Goal: Information Seeking & Learning: Learn about a topic

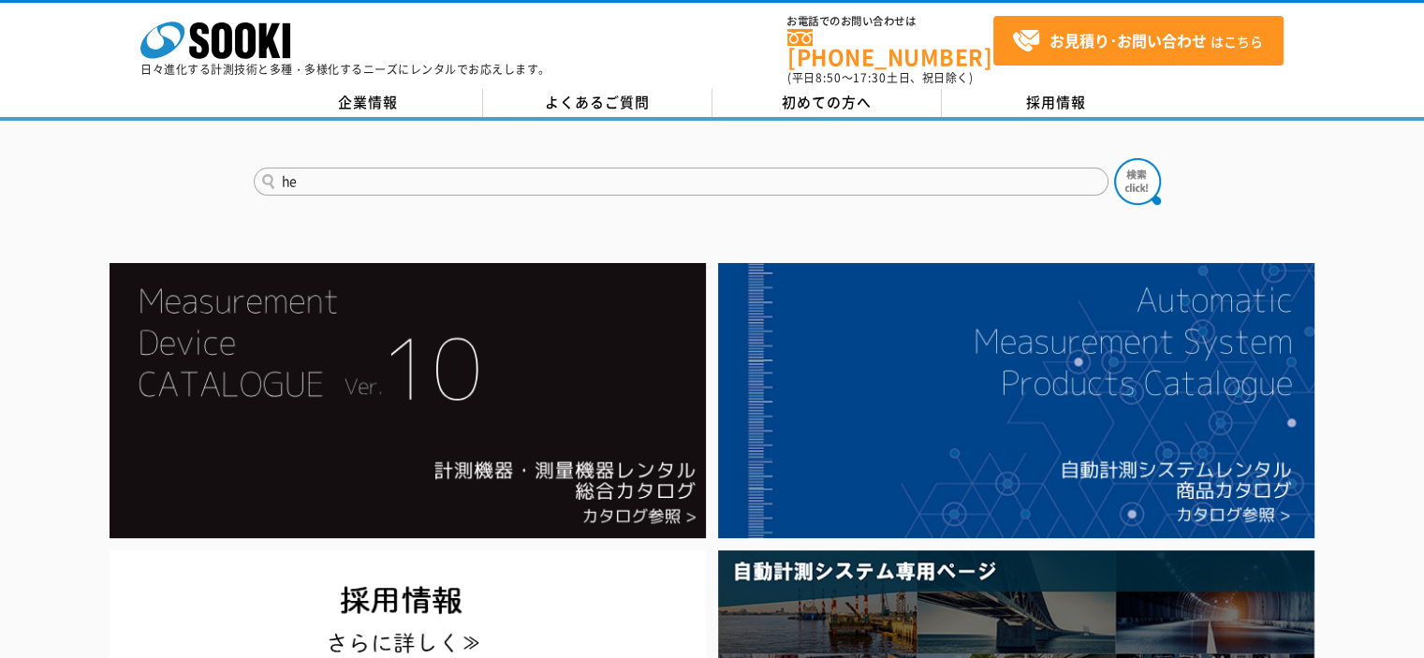
type input "h"
type input "HERIMA"
click at [1114, 158] on button at bounding box center [1137, 181] width 47 height 47
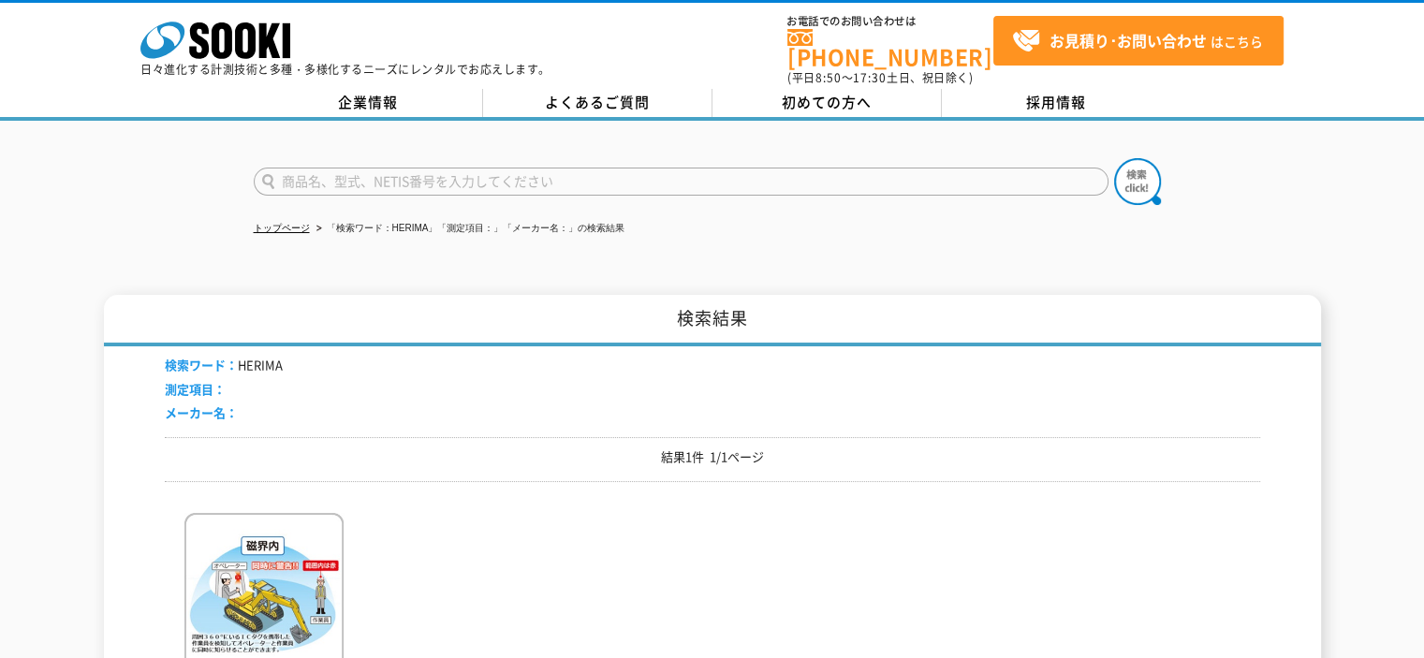
scroll to position [281, 0]
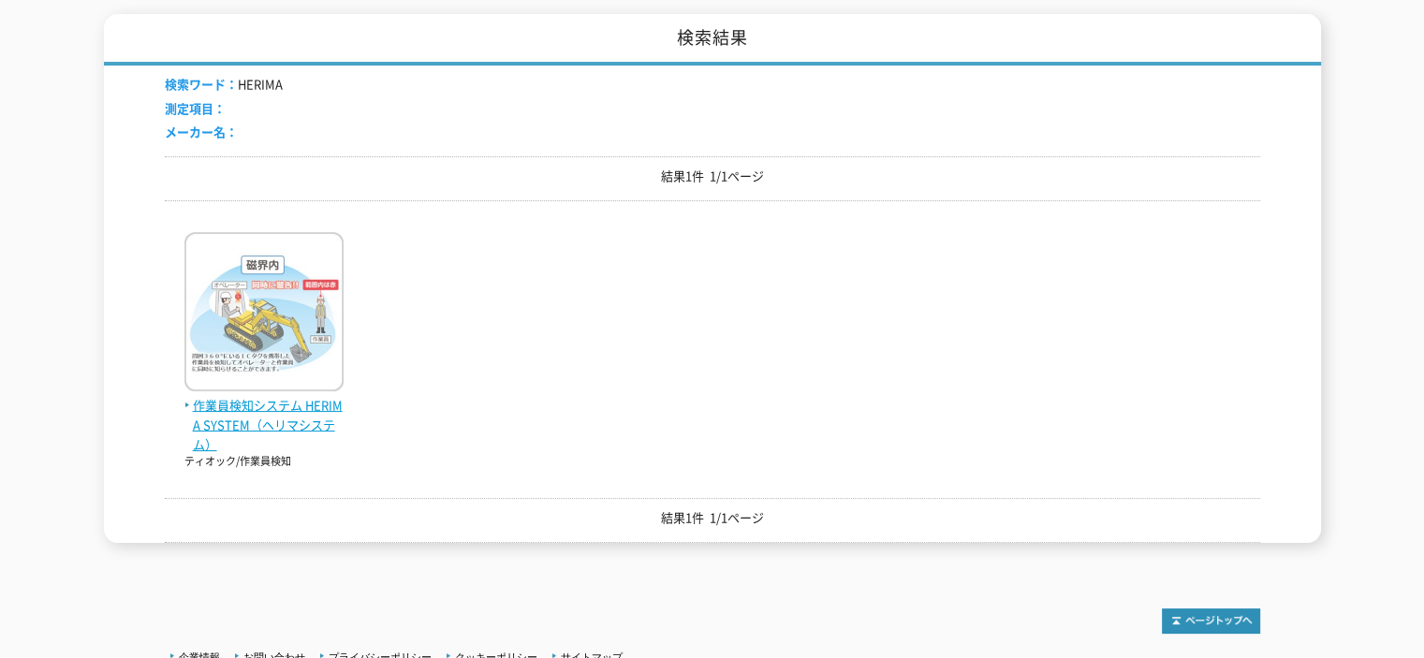
click at [302, 407] on span "作業員検知システム HERIMA SYSTEM（ヘリマシステム）" at bounding box center [263, 425] width 159 height 58
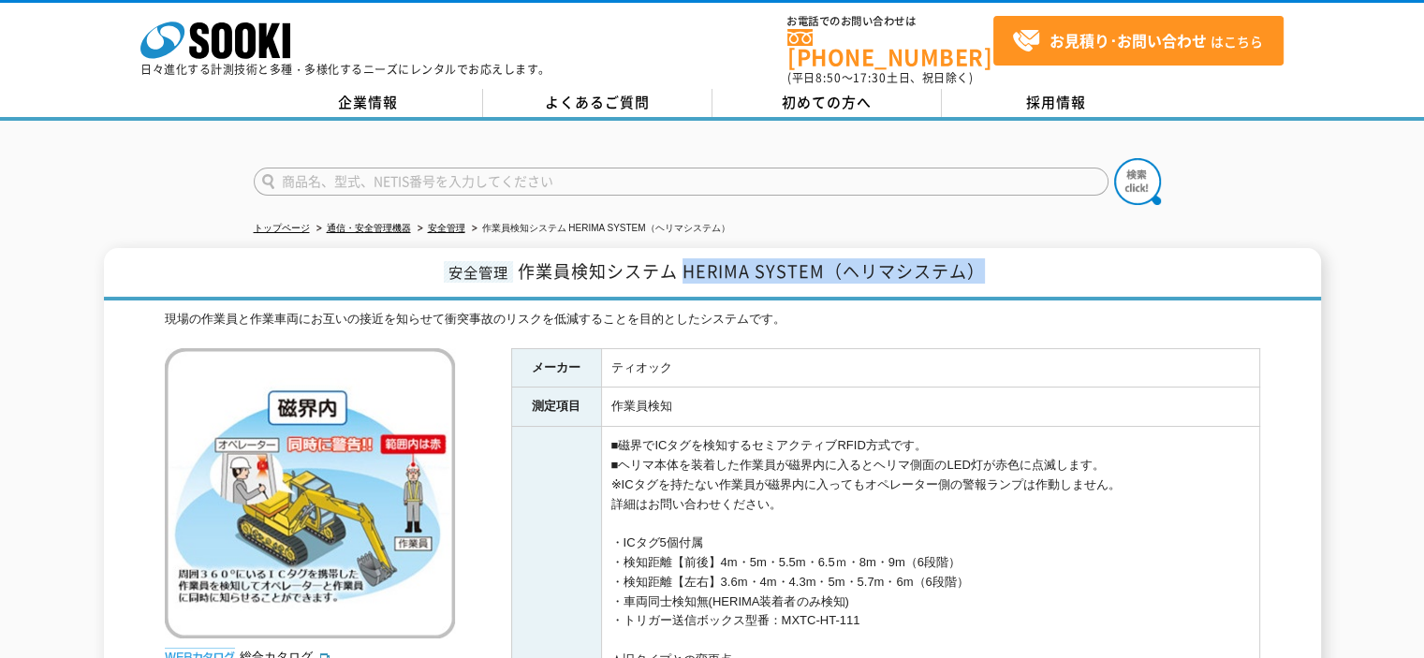
drag, startPoint x: 684, startPoint y: 256, endPoint x: 1004, endPoint y: 250, distance: 320.2
click at [1004, 250] on h1 "安全管理 作業員検知システム HERIMA SYSTEM（ヘリマシステム）" at bounding box center [712, 274] width 1217 height 52
copy span "HERIMA SYSTEM（ヘリマシステム）"
